Goal: Task Accomplishment & Management: Use online tool/utility

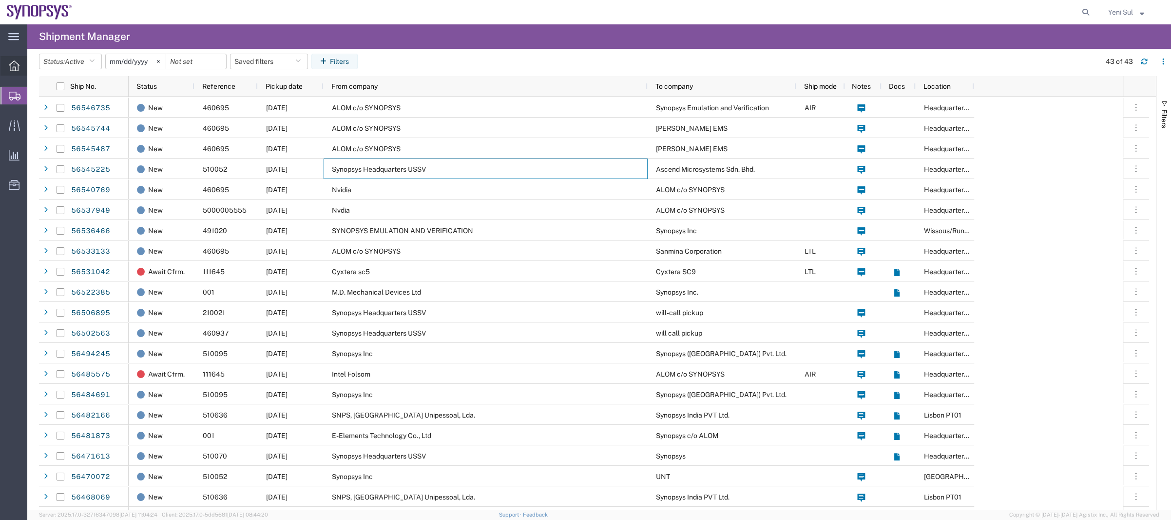
click at [34, 68] on span "Overview" at bounding box center [30, 65] width 7 height 19
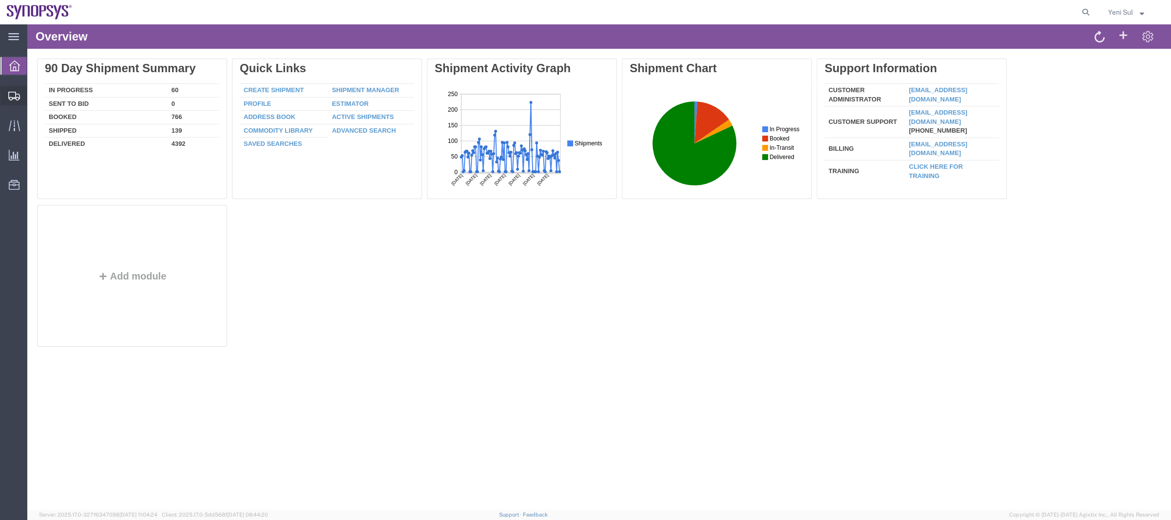
click at [0, 0] on span "Shipment Manager" at bounding box center [0, 0] width 0 height 0
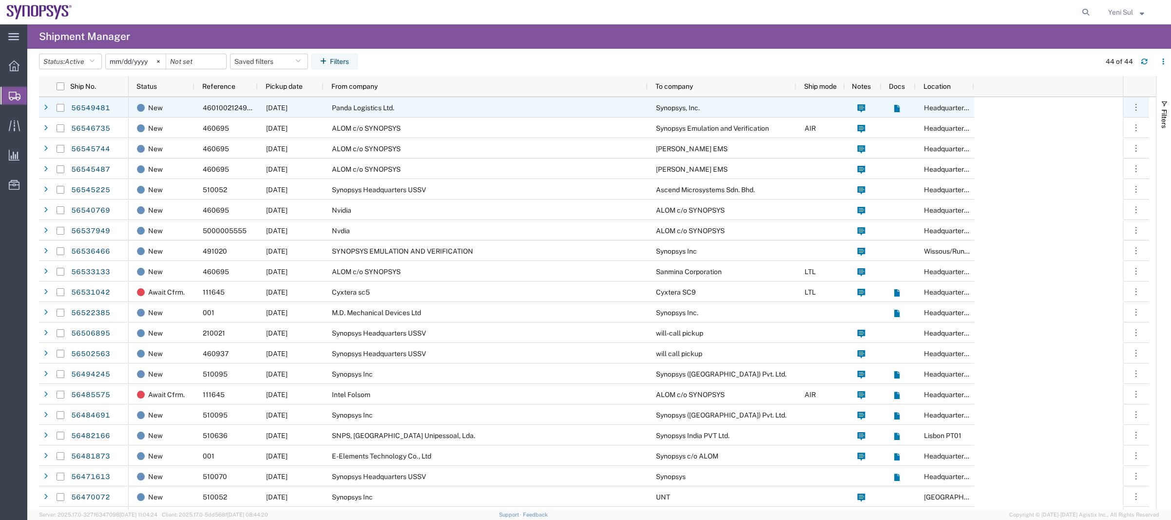
click at [356, 106] on span "Panda Logistics Ltd." at bounding box center [363, 108] width 62 height 8
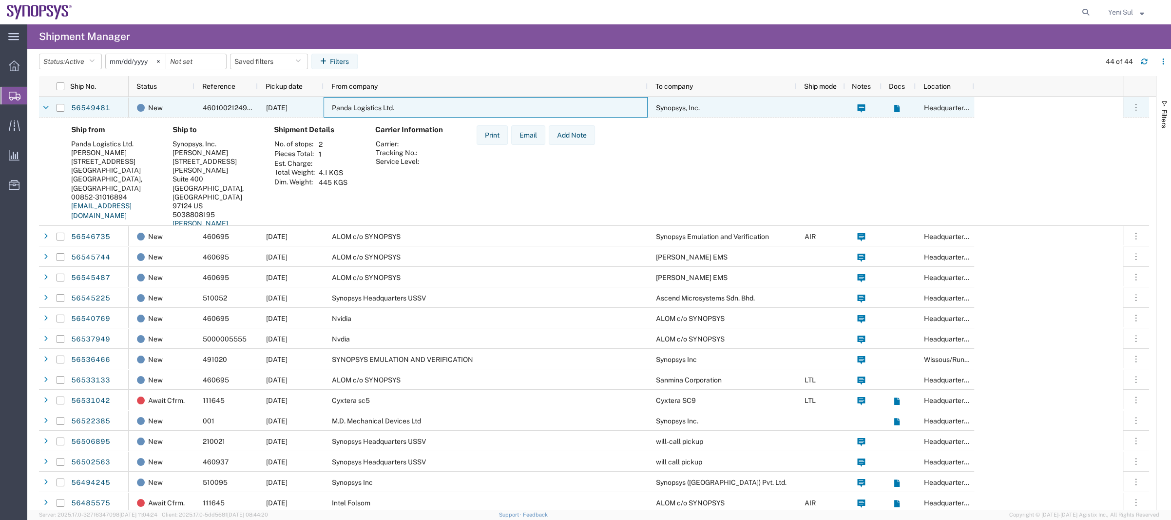
drag, startPoint x: 332, startPoint y: 104, endPoint x: 374, endPoint y: 143, distance: 57.6
click at [332, 104] on span "Panda Logistics Ltd." at bounding box center [363, 108] width 62 height 8
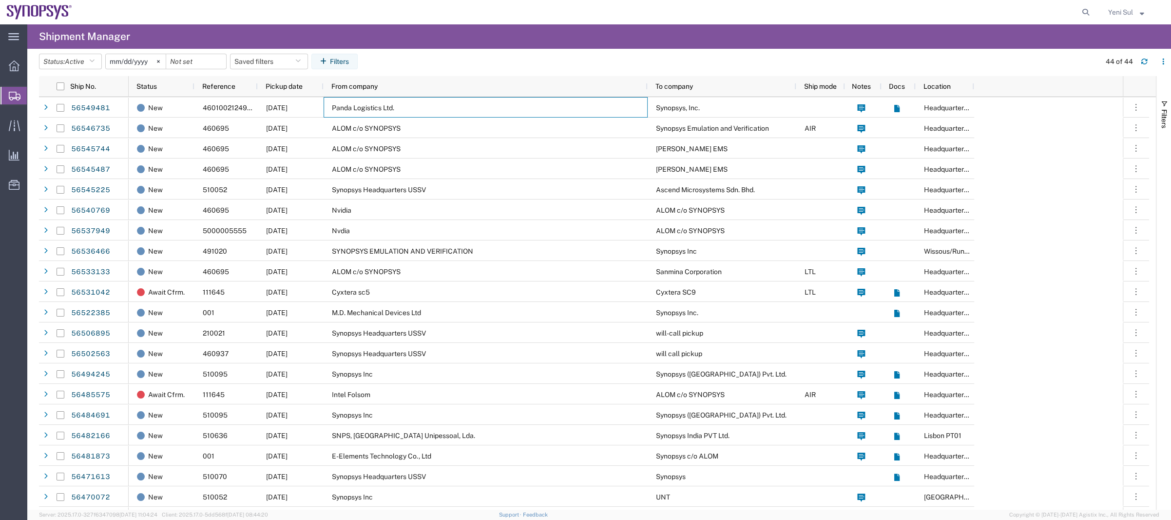
click at [0, 0] on span "Shipment Manager" at bounding box center [0, 0] width 0 height 0
click at [34, 63] on span "Overview" at bounding box center [30, 65] width 7 height 19
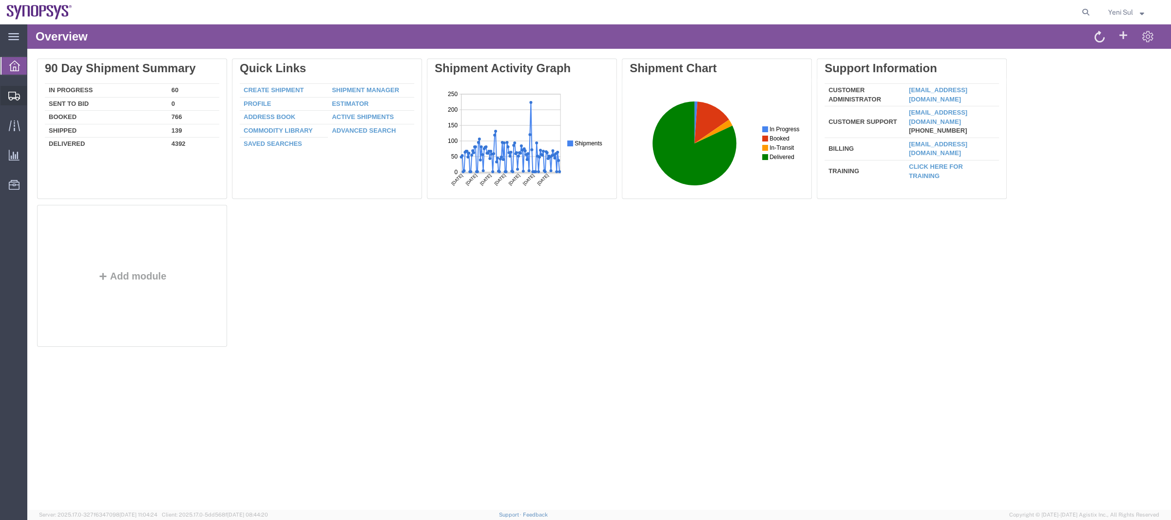
click at [0, 0] on span "Shipment Manager" at bounding box center [0, 0] width 0 height 0
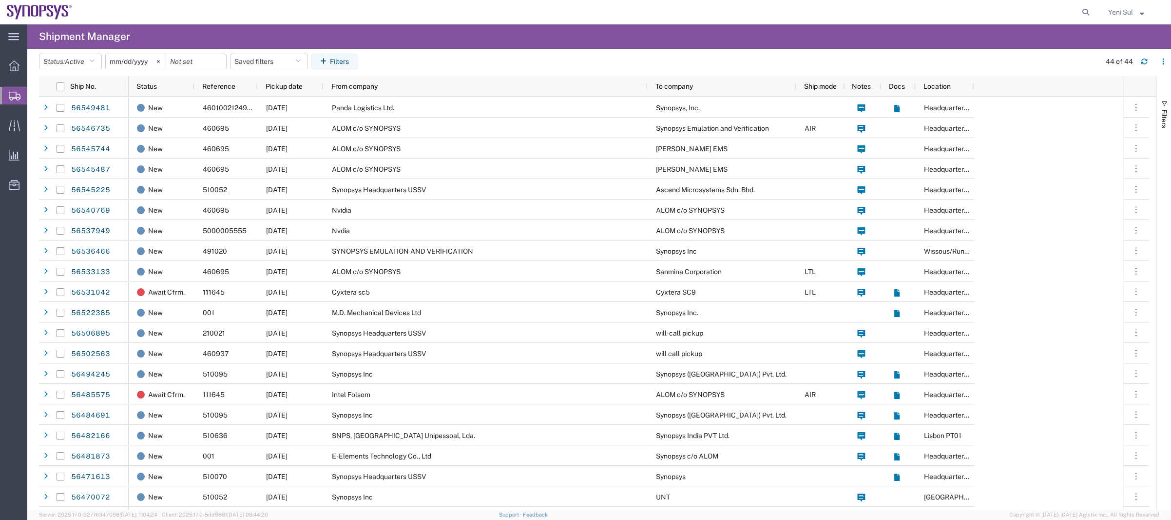
click at [0, 0] on span "Shipment Manager" at bounding box center [0, 0] width 0 height 0
click at [34, 69] on span "Overview" at bounding box center [30, 65] width 7 height 19
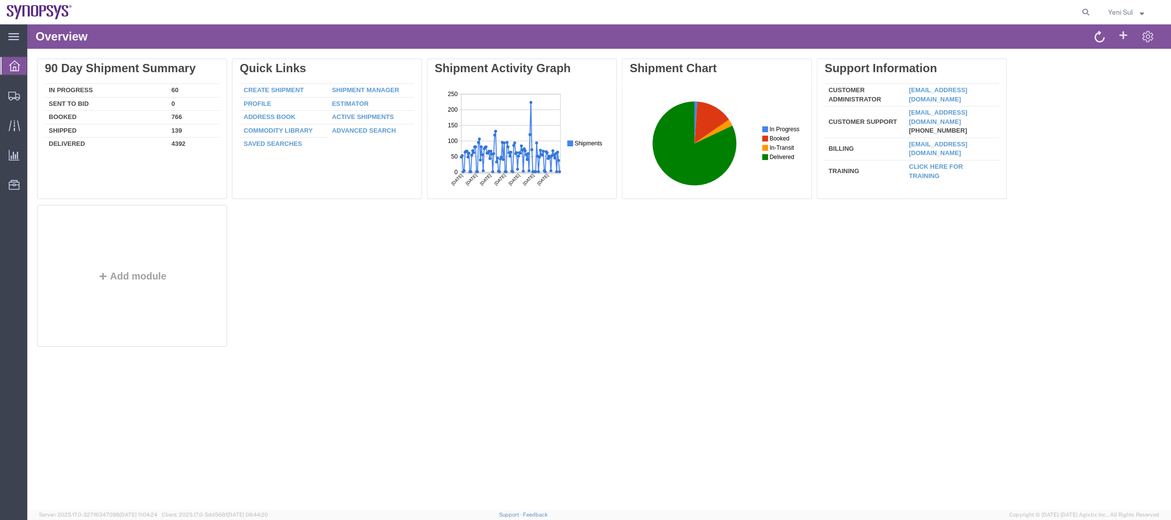
click at [424, 331] on div "Delete 90 Day Shipment Summary In Progress 60 Sent To Bid 0 Booked 766 Shipped …" at bounding box center [599, 204] width 1125 height 292
click at [0, 0] on span "Shipment Manager" at bounding box center [0, 0] width 0 height 0
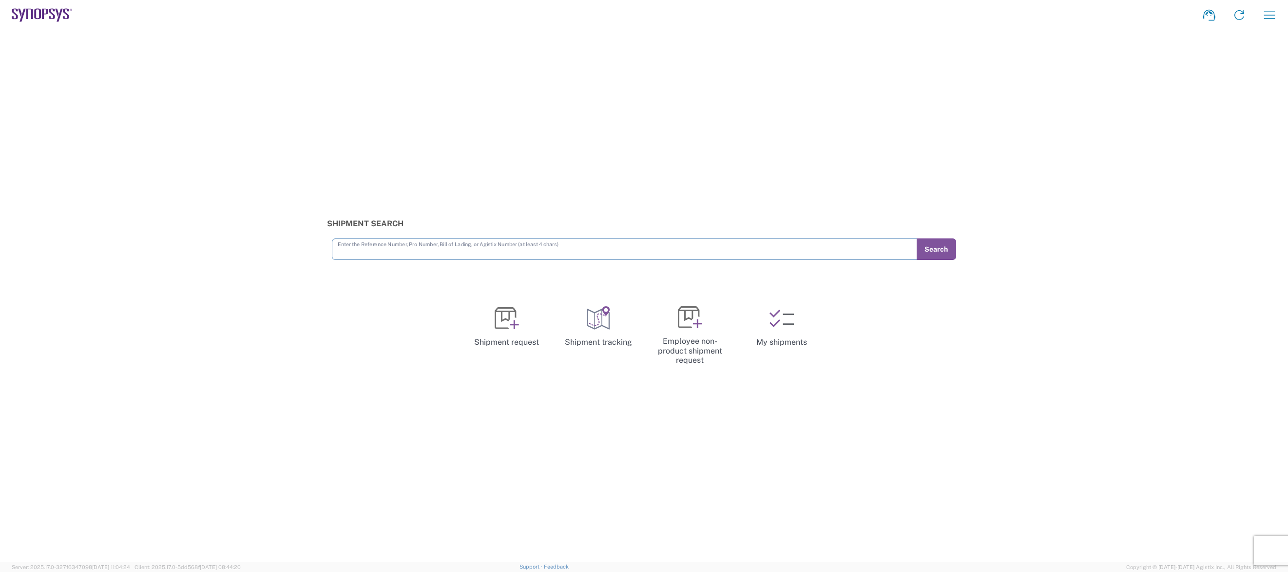
click at [230, 311] on div "Shipment Search Enter the Reference Number, Pro Number, Bill of Lading, or Agis…" at bounding box center [644, 295] width 1288 height 531
